Goal: Information Seeking & Learning: Learn about a topic

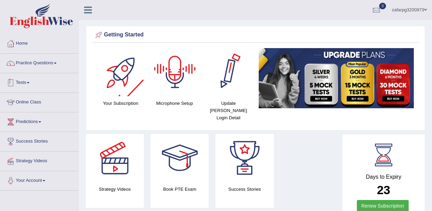
click at [53, 61] on link "Practice Questions" at bounding box center [39, 62] width 78 height 17
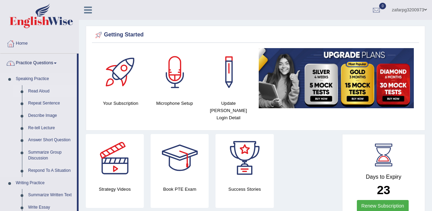
click at [39, 91] on link "Read Aloud" at bounding box center [51, 91] width 52 height 12
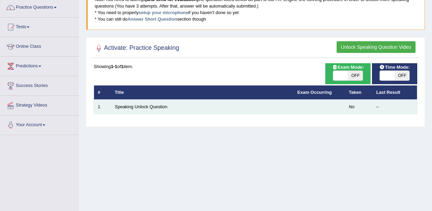
click at [163, 110] on td "Speaking Unlock Question" at bounding box center [202, 107] width 183 height 14
click at [162, 105] on link "Speaking Unlock Question" at bounding box center [141, 106] width 53 height 5
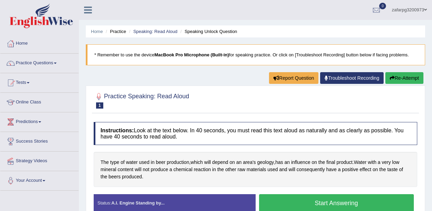
scroll to position [49, 0]
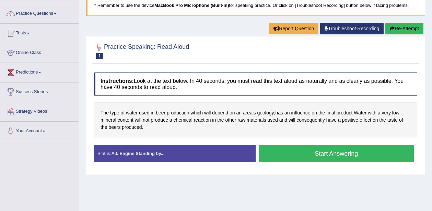
click at [285, 142] on div "Instructions: Look at the text below. In 40 seconds, you must read this text al…" at bounding box center [255, 120] width 327 height 102
click at [280, 153] on button "Start Answering" at bounding box center [336, 153] width 155 height 18
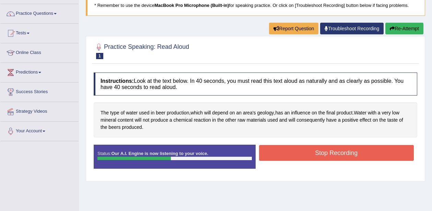
click at [280, 153] on button "Stop Recording" at bounding box center [336, 153] width 155 height 16
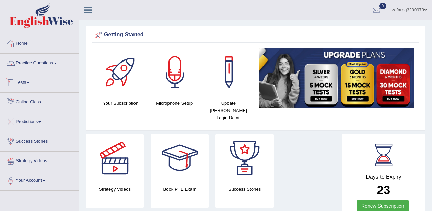
click at [43, 61] on link "Practice Questions" at bounding box center [39, 62] width 78 height 17
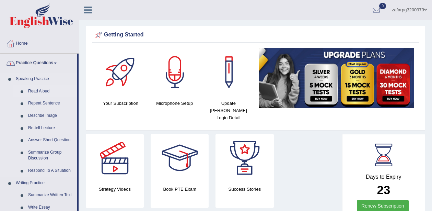
click at [35, 88] on link "Read Aloud" at bounding box center [51, 91] width 52 height 12
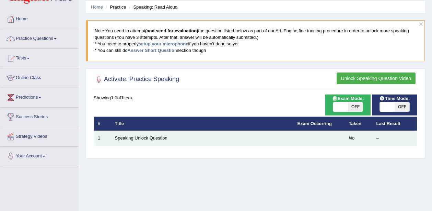
click at [148, 139] on link "Speaking Unlock Question" at bounding box center [141, 137] width 53 height 5
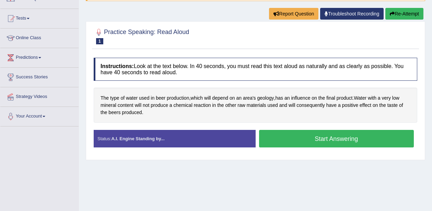
click at [294, 140] on button "Start Answering" at bounding box center [336, 139] width 155 height 18
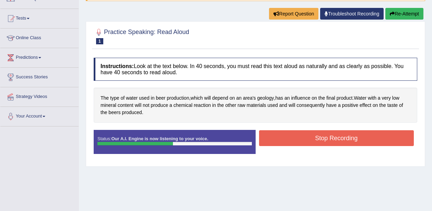
click at [294, 140] on button "Stop Recording" at bounding box center [336, 138] width 155 height 16
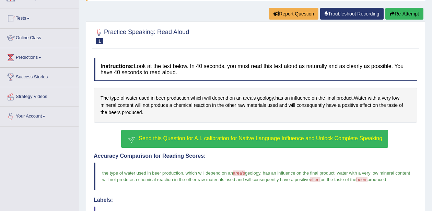
click at [289, 141] on span "Send this Question for A.I. calibration for Native Language Influence and Unloc…" at bounding box center [261, 138] width 244 height 6
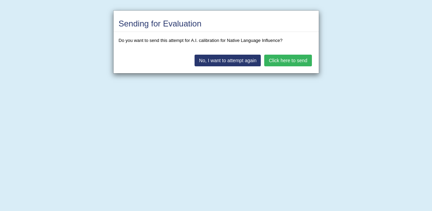
click at [294, 58] on button "Click here to send" at bounding box center [287, 61] width 47 height 12
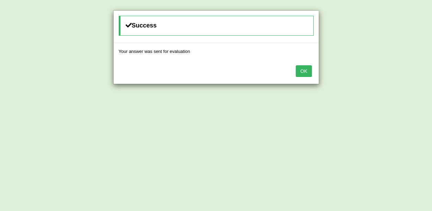
click at [300, 70] on button "OK" at bounding box center [304, 71] width 16 height 12
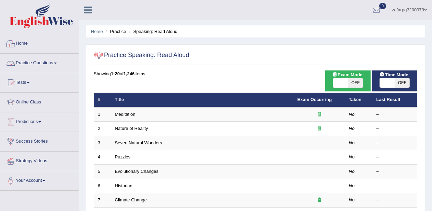
click at [29, 43] on link "Home" at bounding box center [39, 42] width 78 height 17
